Goal: Task Accomplishment & Management: Use online tool/utility

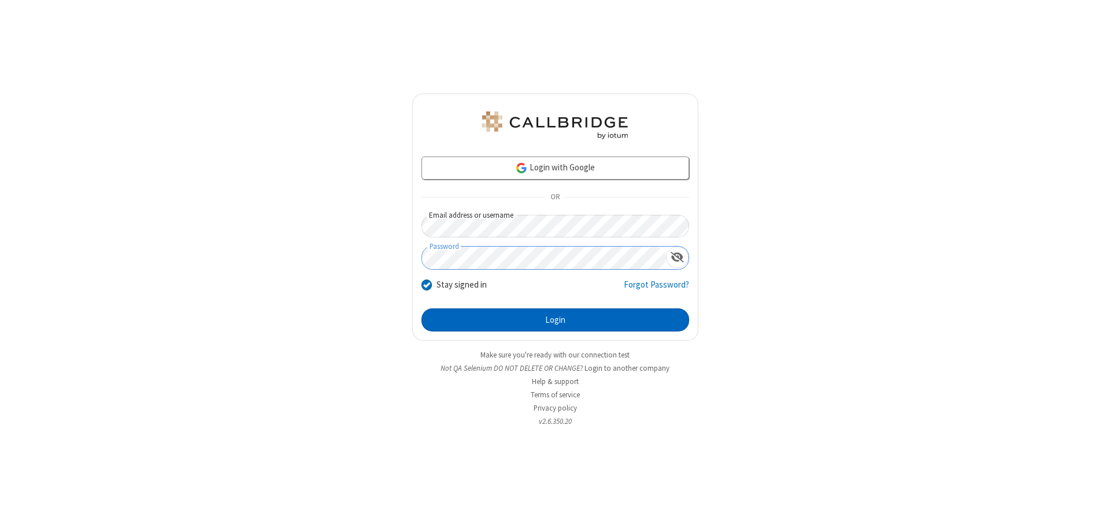
click at [555, 320] on button "Login" at bounding box center [555, 320] width 268 height 23
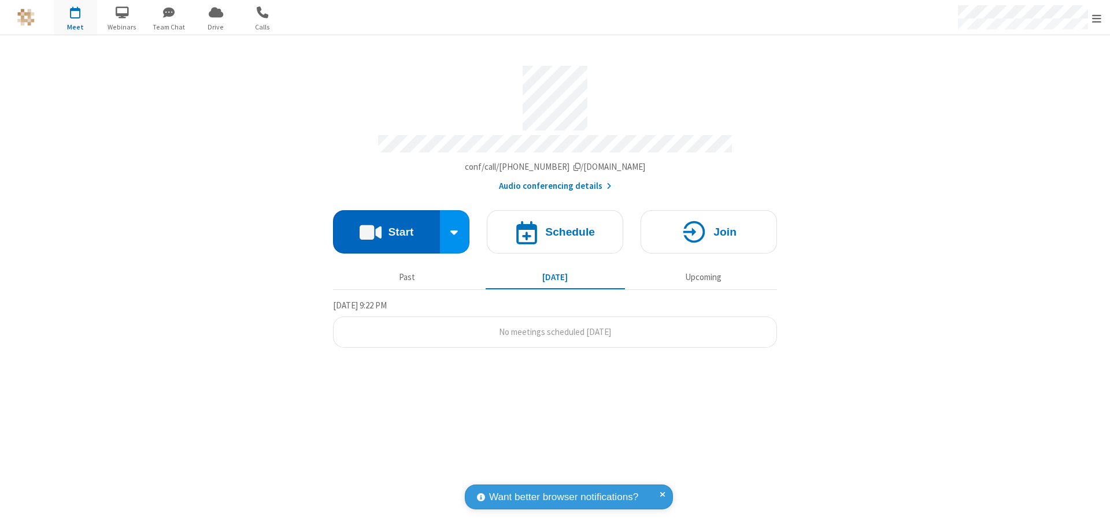
click at [386, 227] on button "Start" at bounding box center [386, 231] width 107 height 43
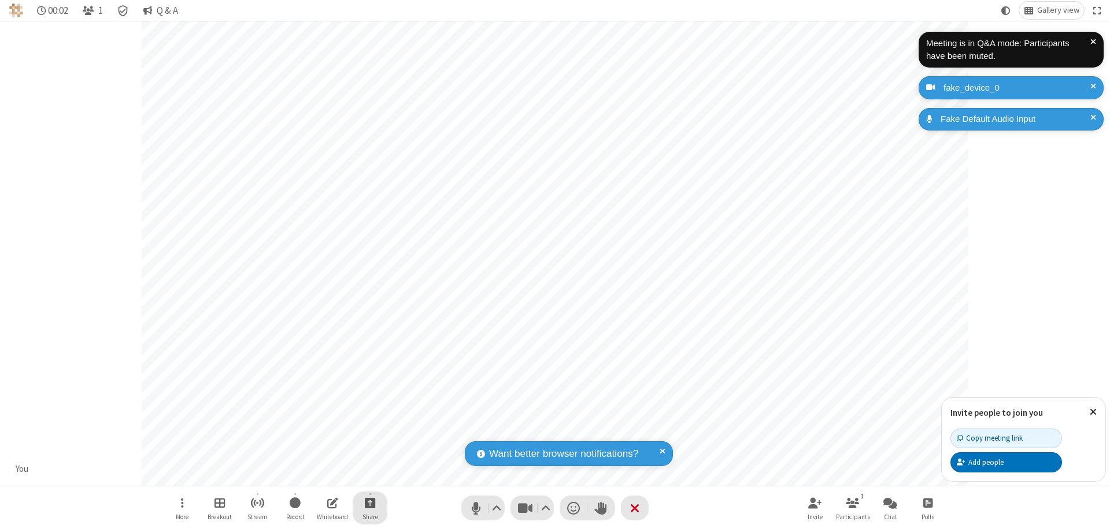
click at [370, 503] on span "Start sharing" at bounding box center [370, 503] width 11 height 14
click at [323, 475] on span "Share my screen" at bounding box center [323, 476] width 13 height 10
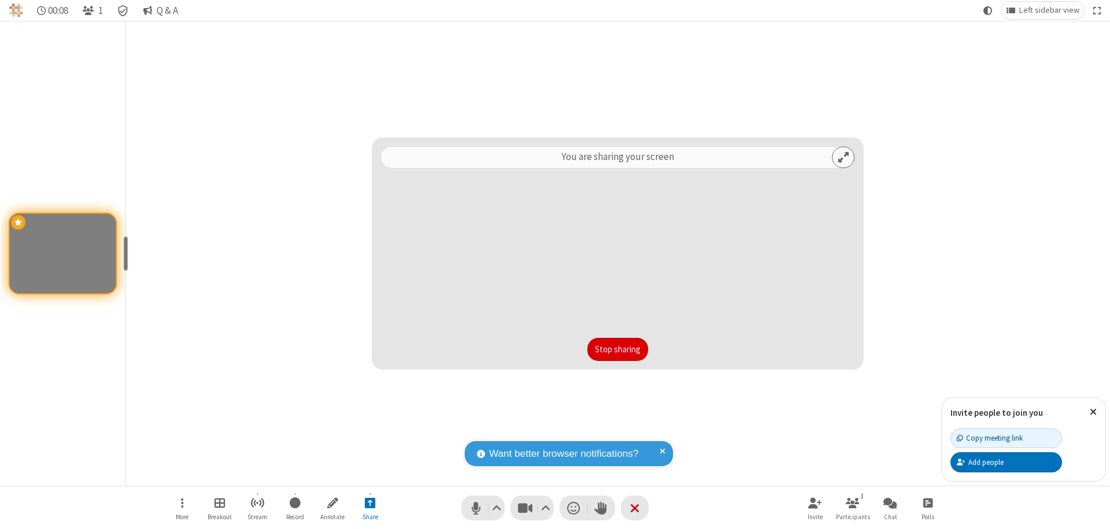
click at [617, 350] on button "Stop sharing" at bounding box center [617, 349] width 61 height 23
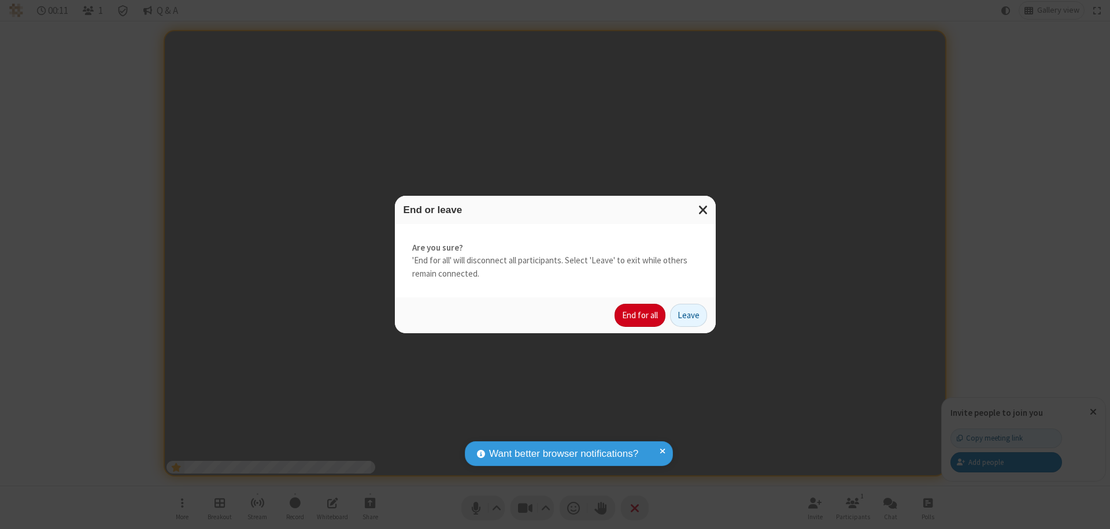
click at [640, 316] on button "End for all" at bounding box center [639, 315] width 51 height 23
